Goal: Task Accomplishment & Management: Manage account settings

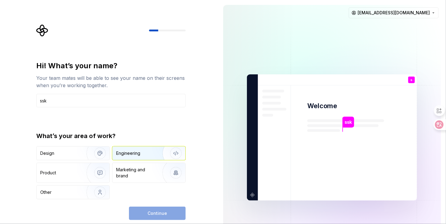
type input "ssk"
click at [135, 157] on div "Engineering" at bounding box center [148, 153] width 73 height 13
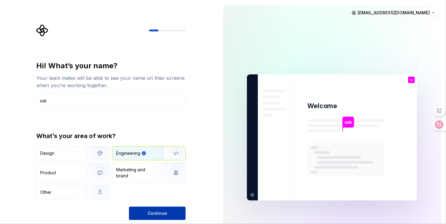
click at [147, 211] on button "Continue" at bounding box center [157, 213] width 57 height 13
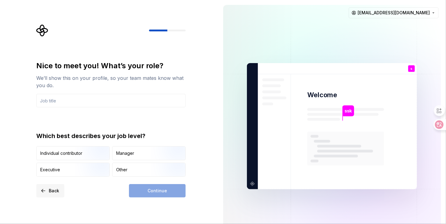
click at [43, 191] on button "Back" at bounding box center [50, 190] width 28 height 13
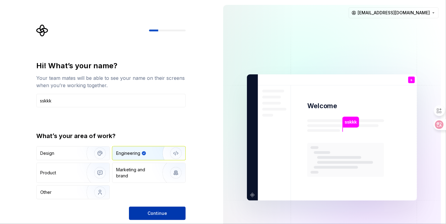
type input "sskkk"
click at [162, 208] on button "Continue" at bounding box center [157, 213] width 57 height 13
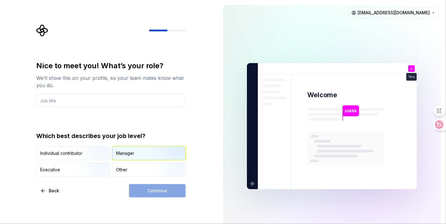
click at [127, 151] on div "Manager" at bounding box center [125, 153] width 18 height 6
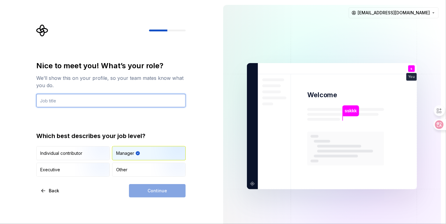
click at [81, 100] on input "text" at bounding box center [110, 100] width 149 height 13
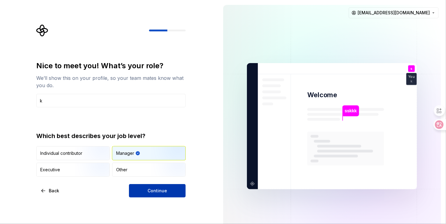
click at [150, 191] on span "Continue" at bounding box center [158, 191] width 20 height 6
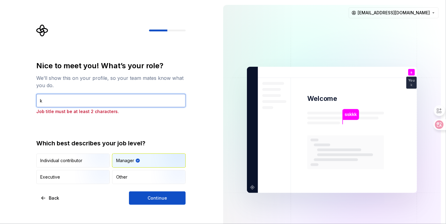
click at [82, 100] on input "k" at bounding box center [110, 100] width 149 height 13
type input "kkkk"
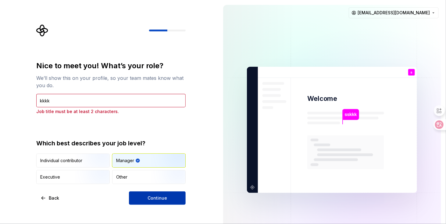
click at [161, 197] on span "Continue" at bounding box center [158, 198] width 20 height 6
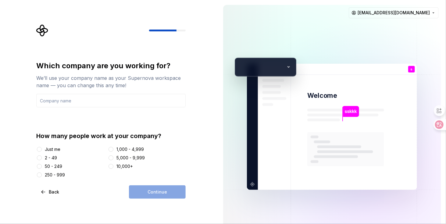
click at [53, 155] on div "2 - 49" at bounding box center [51, 158] width 12 height 6
click at [42, 155] on button "2 - 49" at bounding box center [39, 157] width 5 height 5
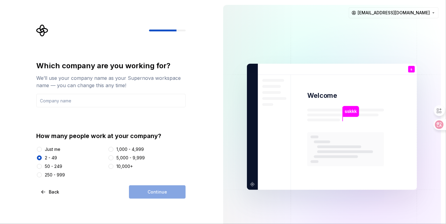
click at [152, 191] on div "Continue" at bounding box center [157, 191] width 57 height 13
click at [102, 104] on input "text" at bounding box center [110, 100] width 149 height 13
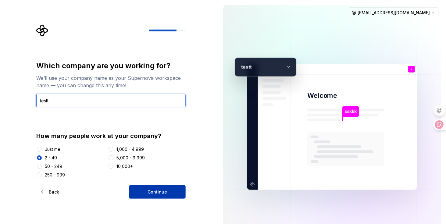
type input "testt"
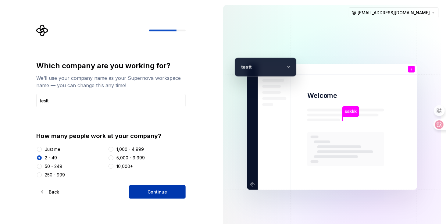
click at [158, 196] on button "Continue" at bounding box center [157, 191] width 57 height 13
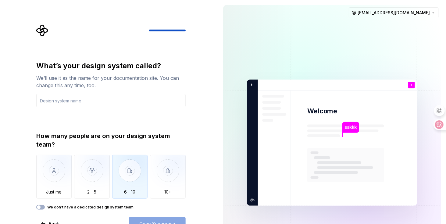
click at [128, 177] on img "button" at bounding box center [130, 175] width 36 height 41
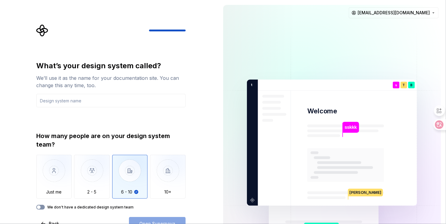
click at [40, 208] on icon "button" at bounding box center [38, 207] width 5 height 4
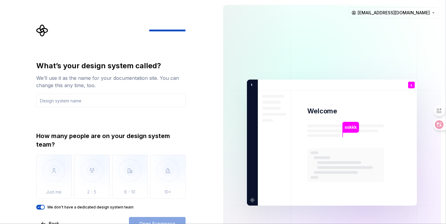
click at [42, 206] on span "button" at bounding box center [43, 207] width 4 height 4
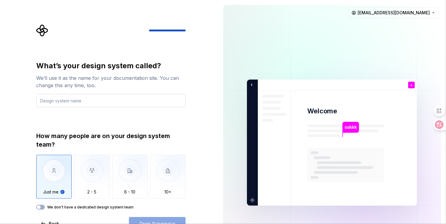
click at [88, 101] on input "text" at bounding box center [110, 100] width 149 height 13
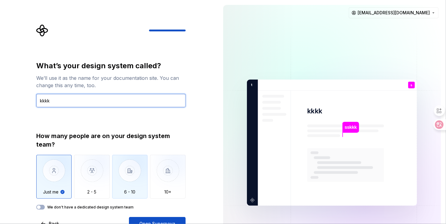
type input "kkkk"
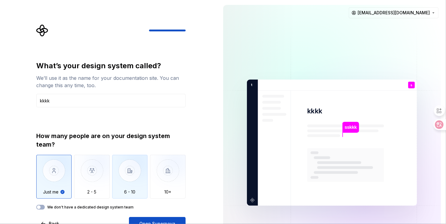
click at [136, 173] on img "button" at bounding box center [130, 175] width 36 height 41
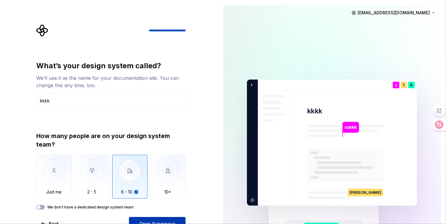
click at [164, 219] on button "Open Supernova" at bounding box center [157, 223] width 57 height 13
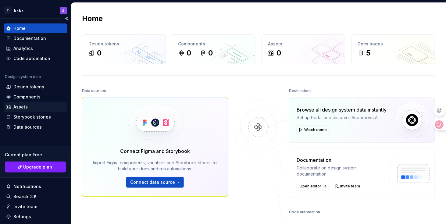
click at [20, 105] on div "Assets" at bounding box center [20, 107] width 14 height 6
click at [16, 215] on div "Settings" at bounding box center [22, 217] width 18 height 6
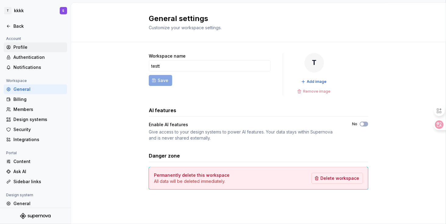
click at [16, 46] on div "Profile" at bounding box center [38, 47] width 51 height 6
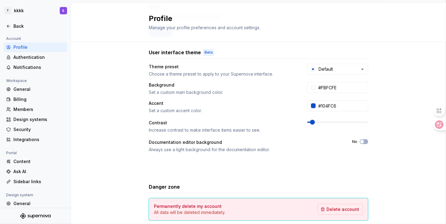
scroll to position [125, 0]
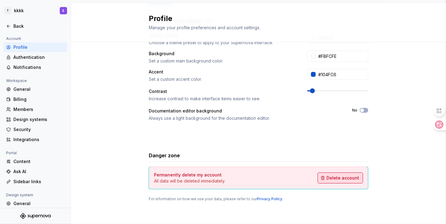
click at [351, 177] on span "Delete account" at bounding box center [342, 178] width 33 height 6
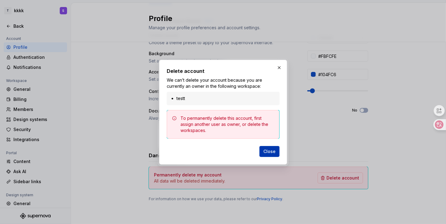
click at [274, 152] on span "Close" at bounding box center [269, 151] width 12 height 6
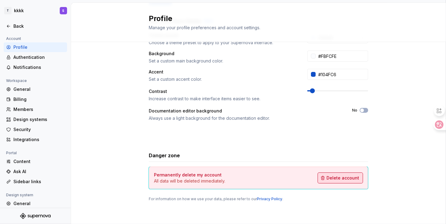
click at [333, 181] on button "Delete account" at bounding box center [340, 178] width 45 height 11
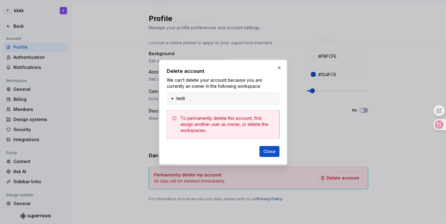
click at [206, 100] on li "testt" at bounding box center [225, 98] width 99 height 6
click at [205, 99] on li "testt" at bounding box center [225, 98] width 99 height 6
click at [206, 117] on div "To permanently delete this account, first assign another user as owner, or dele…" at bounding box center [227, 124] width 94 height 18
drag, startPoint x: 212, startPoint y: 124, endPoint x: 274, endPoint y: 86, distance: 72.1
click at [213, 123] on div "To permanently delete this account, first assign another user as owner, or dele…" at bounding box center [227, 124] width 94 height 18
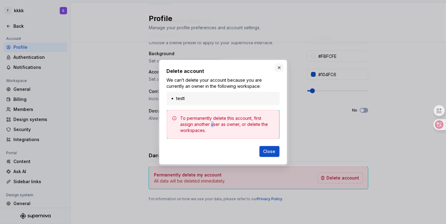
click at [276, 68] on button "button" at bounding box center [279, 67] width 9 height 9
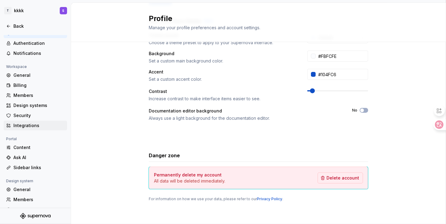
scroll to position [0, 0]
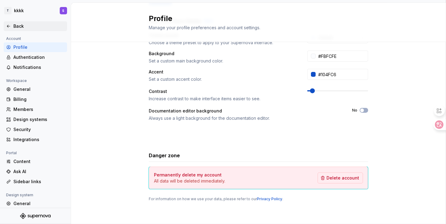
click at [9, 24] on icon at bounding box center [8, 26] width 5 height 5
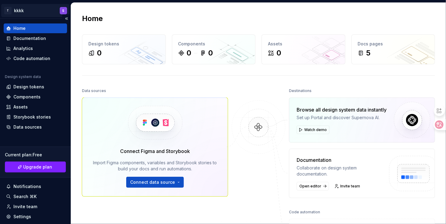
click at [27, 13] on html "T kkkk S Home Documentation Analytics Code automation Design system data Design…" at bounding box center [223, 112] width 446 height 224
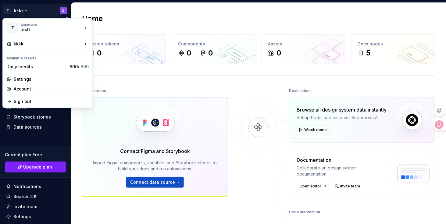
click at [57, 13] on html "T kkkk S Home Documentation Analytics Code automation Design system data Design…" at bounding box center [223, 112] width 446 height 224
click at [24, 10] on html "T kkkk S Home Documentation Analytics Code automation Design system data Design…" at bounding box center [223, 112] width 446 height 224
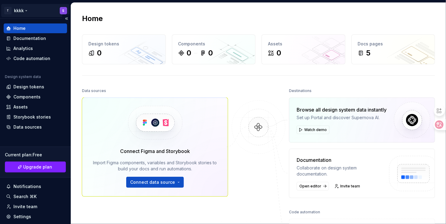
click at [24, 10] on html "T kkkk S Home Documentation Analytics Code automation Design system data Design…" at bounding box center [223, 112] width 446 height 224
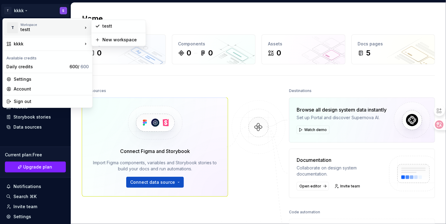
click at [70, 27] on div "testt" at bounding box center [46, 30] width 52 height 6
click at [28, 29] on div "testt" at bounding box center [46, 30] width 52 height 6
click at [12, 28] on div "T" at bounding box center [12, 27] width 11 height 11
click at [27, 78] on div "Settings" at bounding box center [51, 79] width 75 height 6
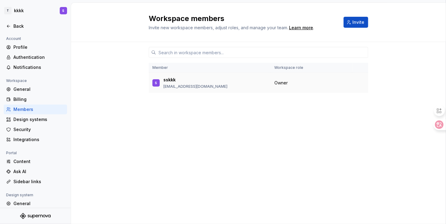
click at [276, 83] on span "Owner" at bounding box center [280, 83] width 13 height 6
click at [179, 80] on div "sskkk" at bounding box center [195, 80] width 64 height 6
click at [182, 86] on p "emailforhunt3@gmail.com" at bounding box center [195, 86] width 64 height 5
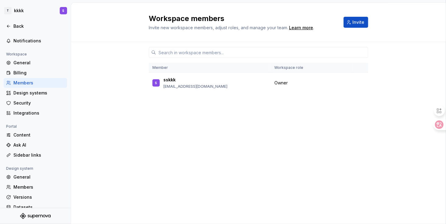
scroll to position [44, 0]
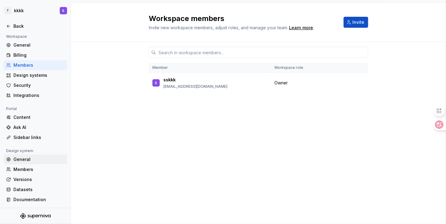
click at [22, 160] on div "General" at bounding box center [38, 159] width 51 height 6
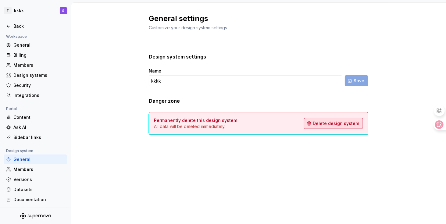
click at [329, 123] on span "Delete design system" at bounding box center [336, 123] width 46 height 6
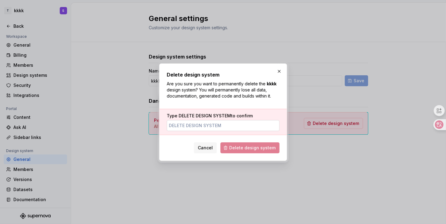
click at [227, 127] on input "Type DELETE DESIGN SYSTEM to confirm" at bounding box center [223, 125] width 113 height 11
drag, startPoint x: 178, startPoint y: 115, endPoint x: 230, endPoint y: 116, distance: 52.1
click at [230, 116] on label "Type DELETE DESIGN SYSTEM to confirm" at bounding box center [210, 116] width 86 height 6
copy span "DELETE DESIGN SYSTEM"
click at [230, 126] on input "DELETE" at bounding box center [223, 125] width 113 height 11
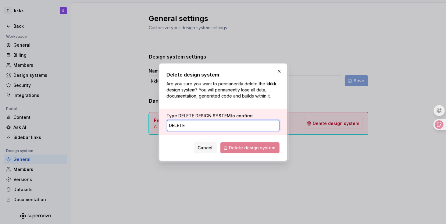
paste input "DESIGN SYSTEM"
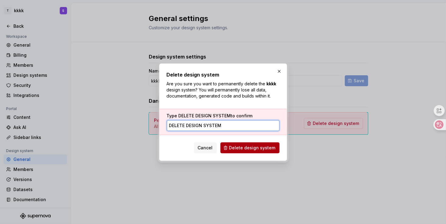
type input "DELETE DESIGN SYSTEM"
click at [244, 150] on span "Delete design system" at bounding box center [252, 148] width 46 height 6
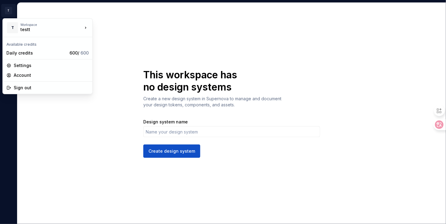
click at [9, 10] on html "T S This workspace has no design systems Create a new design system in Supernov…" at bounding box center [223, 112] width 446 height 224
click at [17, 64] on div "Settings" at bounding box center [51, 65] width 75 height 6
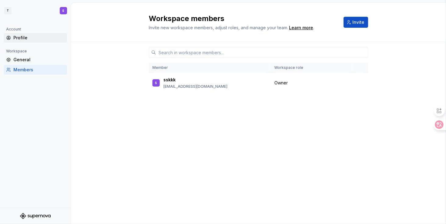
click at [10, 38] on icon at bounding box center [8, 37] width 5 height 5
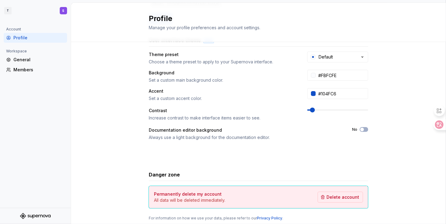
scroll to position [125, 0]
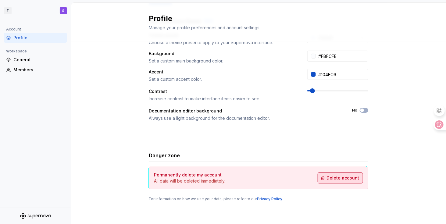
click at [338, 174] on button "Delete account" at bounding box center [340, 178] width 45 height 11
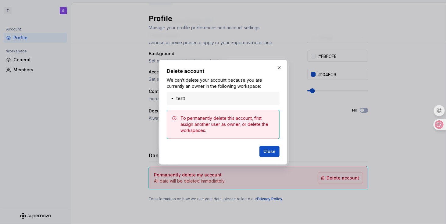
click at [194, 116] on div "To permanently delete this account, first assign another user as owner, or dele…" at bounding box center [227, 124] width 94 height 18
drag, startPoint x: 258, startPoint y: 137, endPoint x: 297, endPoint y: 158, distance: 44.0
click at [288, 153] on div "Delete account We can’t delete your account because you are currently an owner …" at bounding box center [223, 112] width 446 height 224
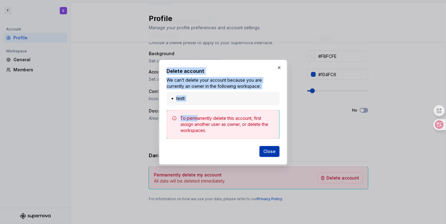
click at [273, 156] on button "Close" at bounding box center [269, 151] width 20 height 11
